Goal: Find specific page/section: Find specific page/section

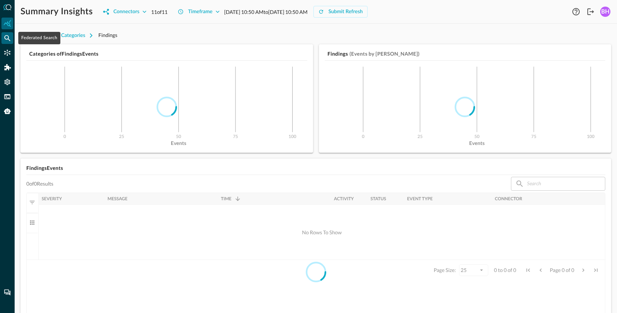
click at [5, 37] on icon "Federated Search" at bounding box center [7, 38] width 6 height 6
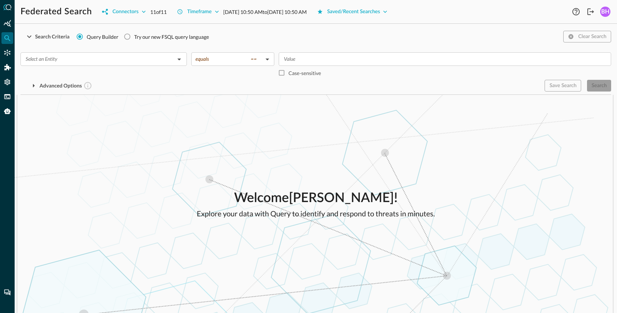
click at [539, 172] on div "Welcome Blake Harris ! Explore your data with Query to identify and respond to …" at bounding box center [316, 204] width 603 height 218
click at [481, 216] on div "Welcome Blake Harris ! Explore your data with Query to identify and respond to …" at bounding box center [316, 204] width 603 height 218
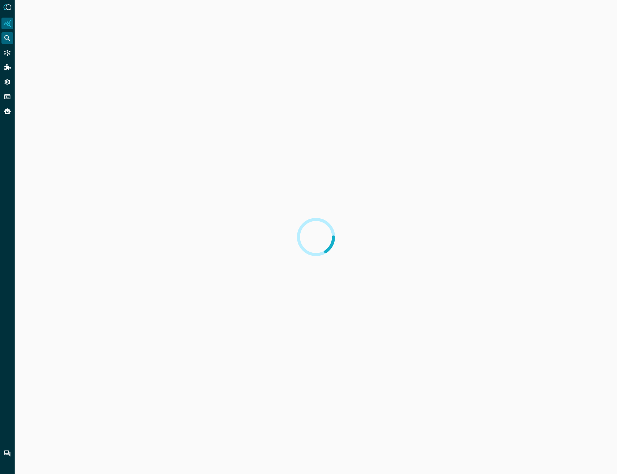
click at [9, 34] on div "Federated Search" at bounding box center [7, 38] width 12 height 12
click at [9, 35] on icon "Federated Search" at bounding box center [7, 37] width 7 height 7
click at [9, 38] on icon "Federated Search" at bounding box center [7, 37] width 7 height 7
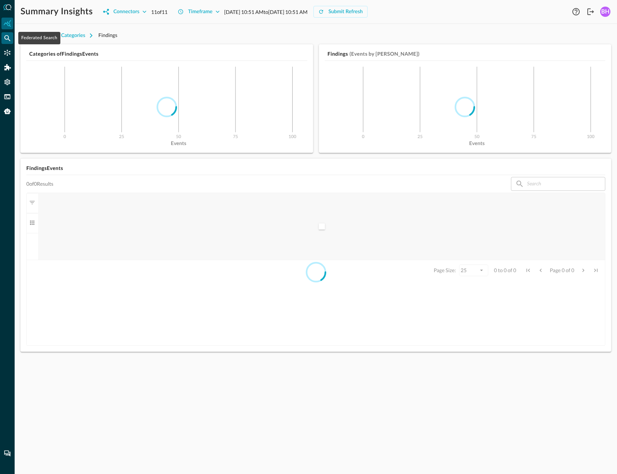
click at [9, 38] on icon "Federated Search" at bounding box center [7, 37] width 7 height 7
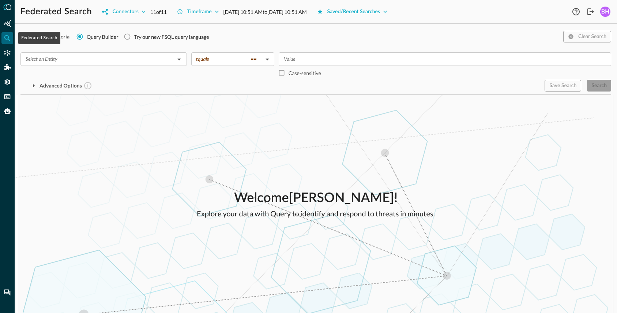
click at [9, 38] on icon "Federated Search" at bounding box center [7, 37] width 7 height 7
